Goal: Complete application form

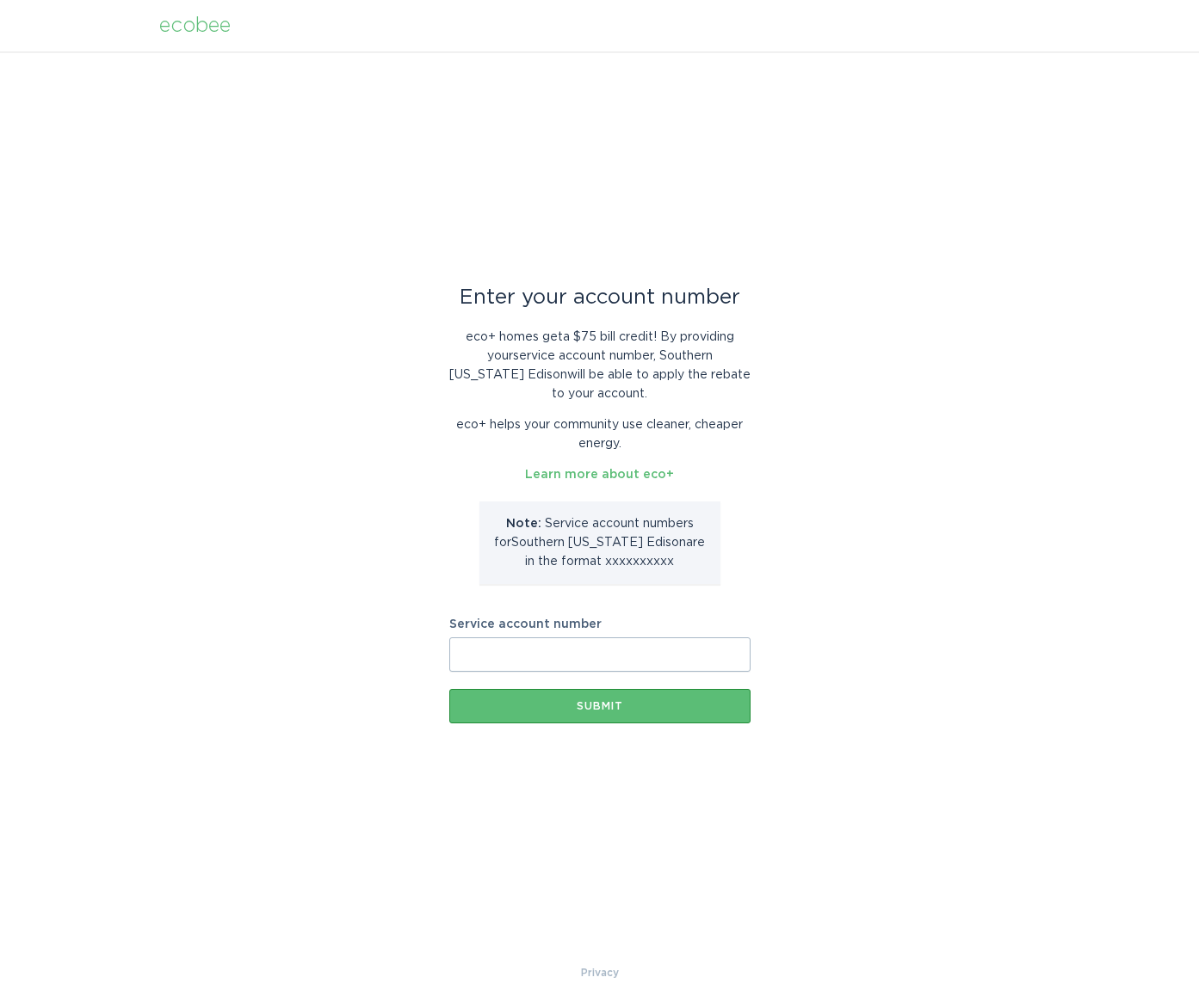
click at [551, 657] on input "Service account number" at bounding box center [600, 655] width 301 height 34
paste input "700876607434"
click at [640, 709] on div "Submit" at bounding box center [600, 706] width 284 height 10
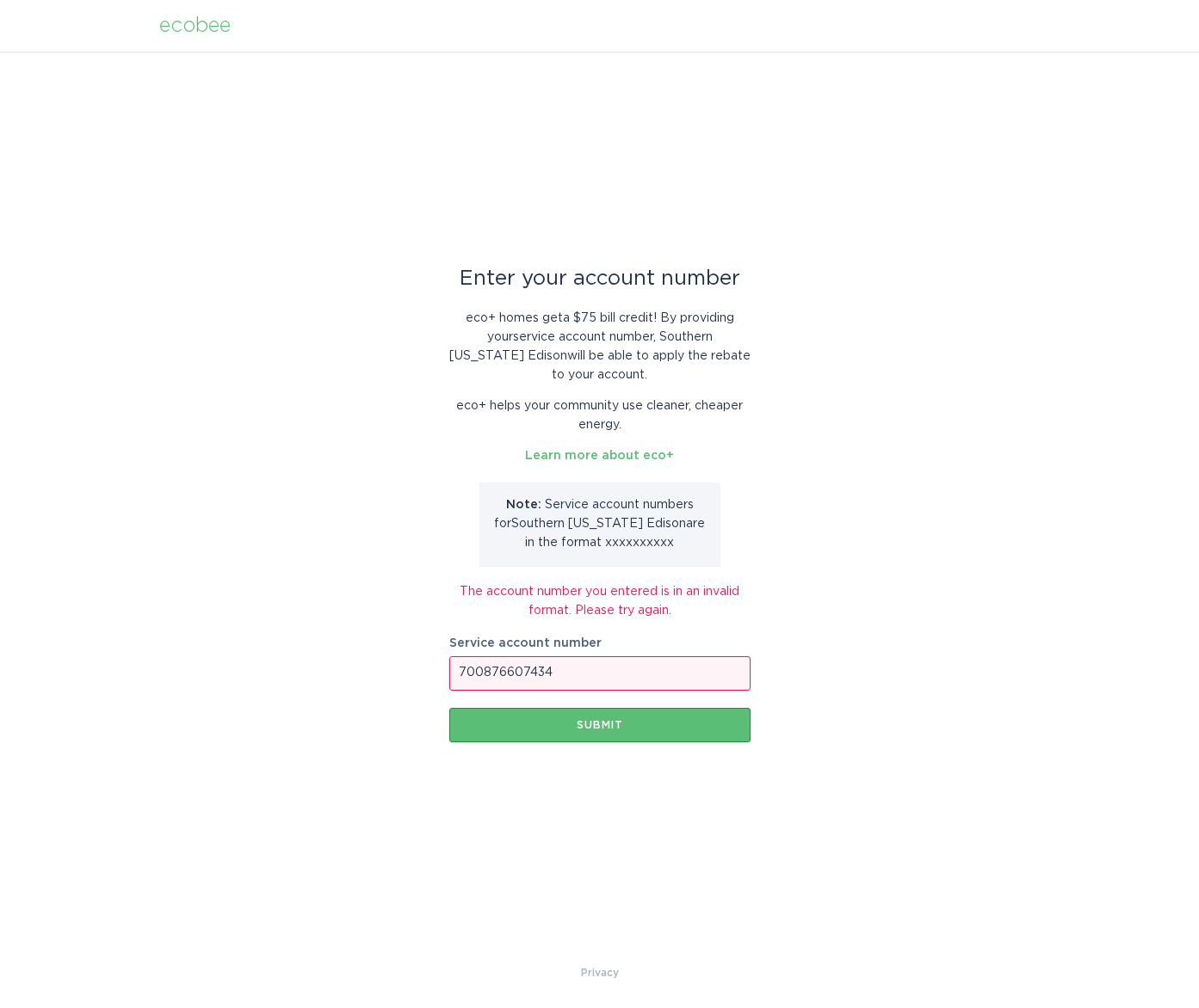
click at [596, 543] on p "Note: Service account number s for [GEOGRAPHIC_DATA][US_STATE] Edison are in th…" at bounding box center [600, 524] width 215 height 57
drag, startPoint x: 601, startPoint y: 544, endPoint x: 620, endPoint y: 544, distance: 19.0
click at [620, 544] on p "Note: Service account number s for [GEOGRAPHIC_DATA][US_STATE] Edison are in th…" at bounding box center [600, 524] width 215 height 57
click at [599, 676] on input "700876607434" at bounding box center [600, 674] width 301 height 34
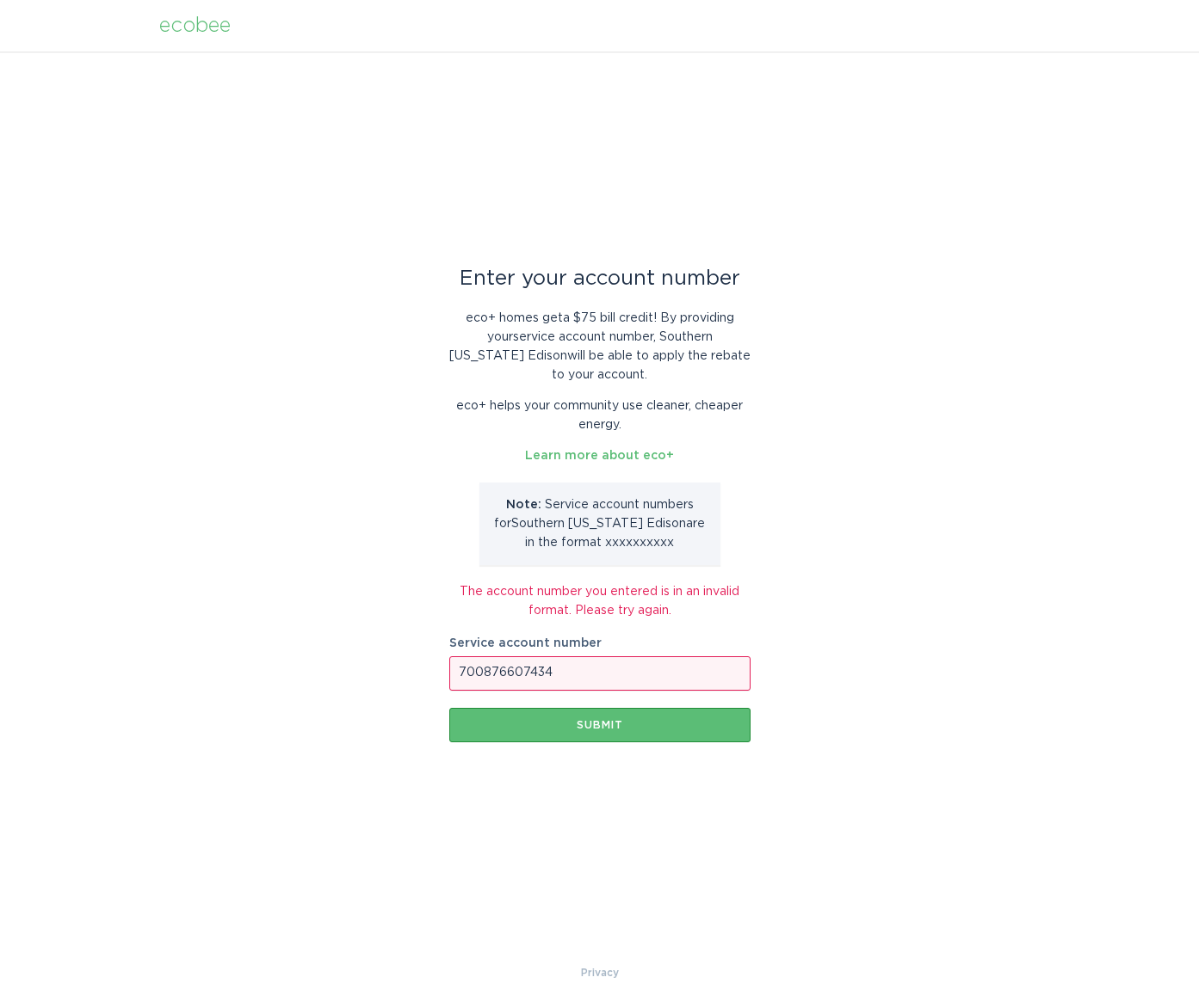
click at [599, 676] on input "700876607434" at bounding box center [600, 674] width 301 height 34
paste input "8019646953"
type input "8019646953"
click at [587, 733] on button "Submit" at bounding box center [600, 725] width 301 height 34
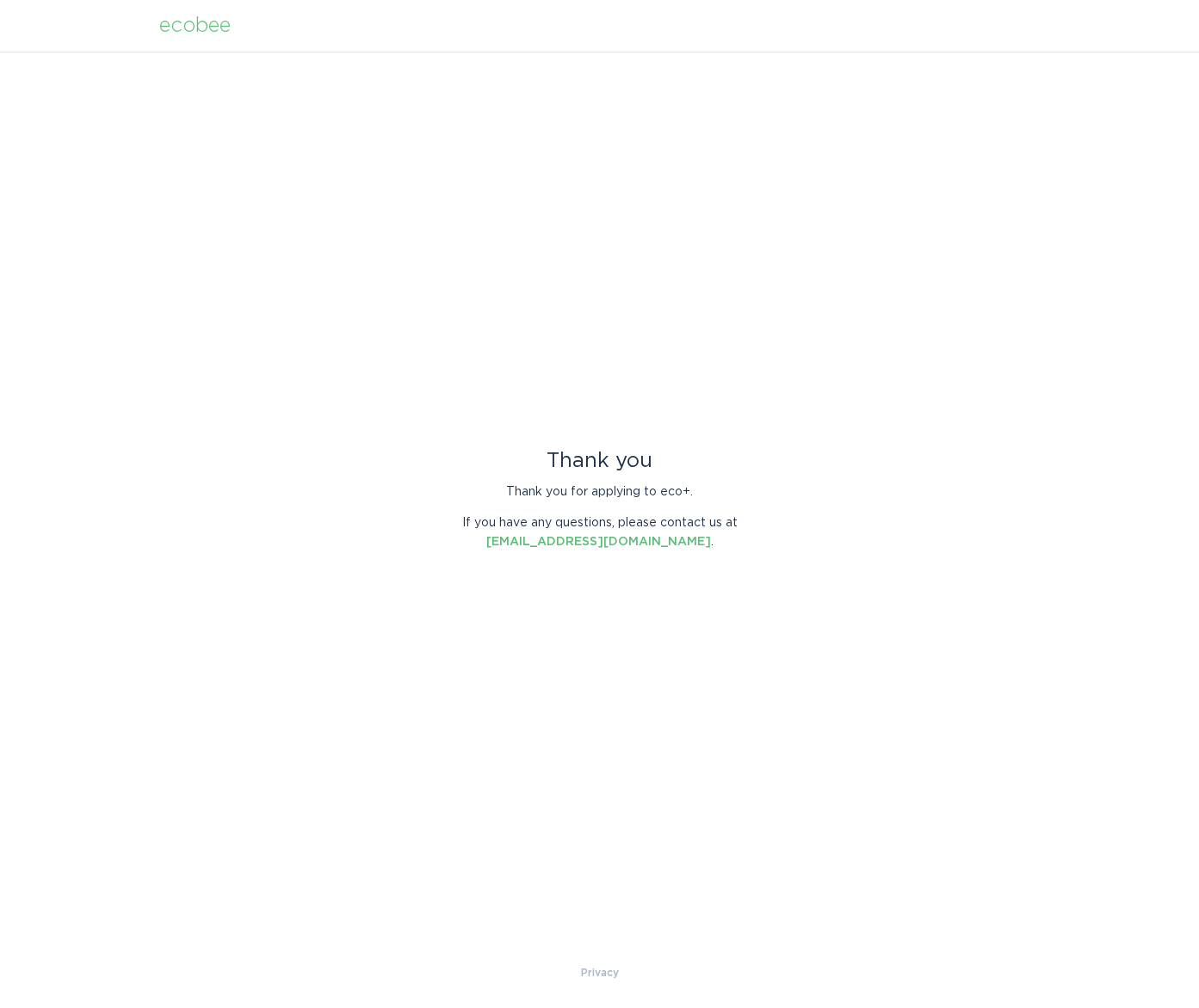
click at [1067, 152] on div "Thank you Thank you for applying to eco+. If you have any questions, please con…" at bounding box center [600, 507] width 1199 height 912
